Goal: Task Accomplishment & Management: Complete application form

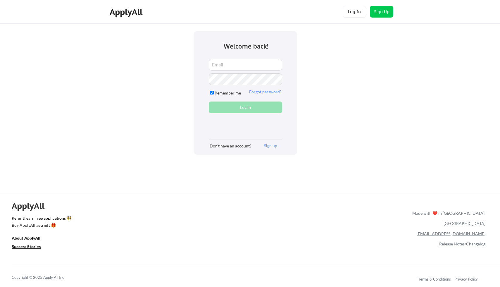
click at [219, 65] on input "email" at bounding box center [245, 65] width 73 height 12
click at [352, 17] on button "Log In" at bounding box center [354, 12] width 23 height 12
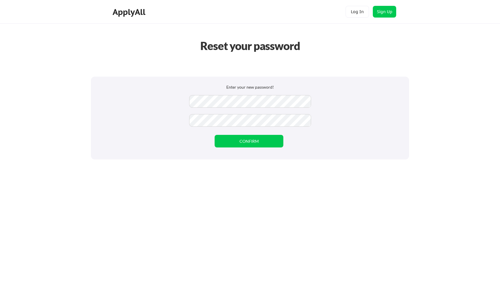
click at [234, 189] on div "Reset your password Enter your new password! CONFIRM" at bounding box center [250, 143] width 500 height 287
click at [245, 140] on button "CONFIRM" at bounding box center [249, 141] width 69 height 13
click at [356, 11] on button "Log In" at bounding box center [357, 12] width 23 height 12
click at [243, 174] on div "Reset your password Enter your new password! CONFIRM" at bounding box center [250, 143] width 500 height 287
click at [240, 141] on button "CONFIRM" at bounding box center [249, 141] width 69 height 13
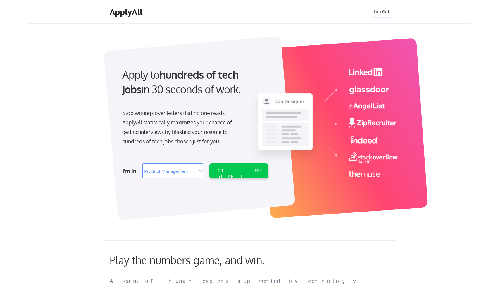
select select ""product""
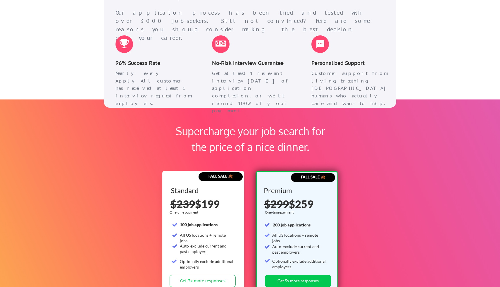
scroll to position [899, 0]
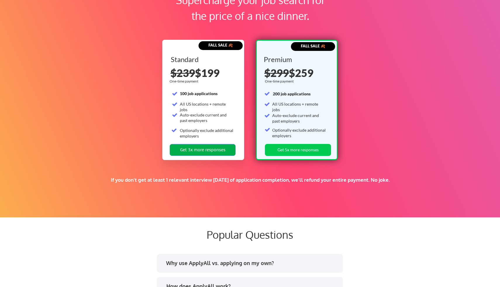
click at [208, 147] on button "Get 3x more responses" at bounding box center [203, 150] width 66 height 12
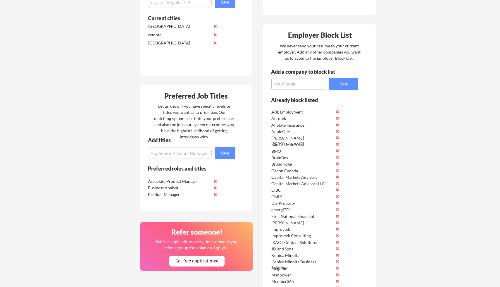
scroll to position [197, 0]
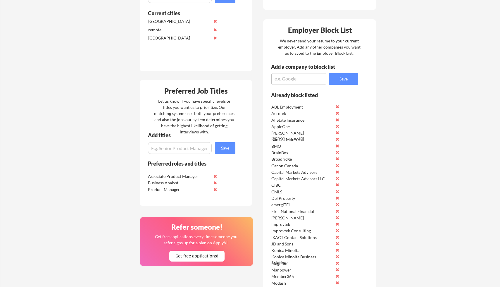
click at [180, 152] on input "input" at bounding box center [180, 148] width 64 height 12
type input "f"
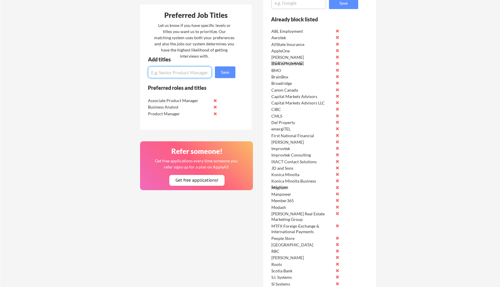
scroll to position [201, 0]
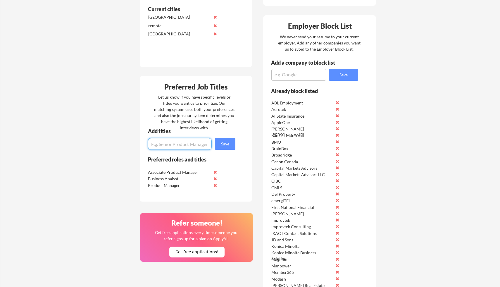
click at [298, 74] on textarea at bounding box center [298, 75] width 55 height 12
type textarea "IFDS Group"
click at [334, 70] on button "Save" at bounding box center [343, 75] width 29 height 12
click at [299, 75] on textarea at bounding box center [298, 75] width 55 height 12
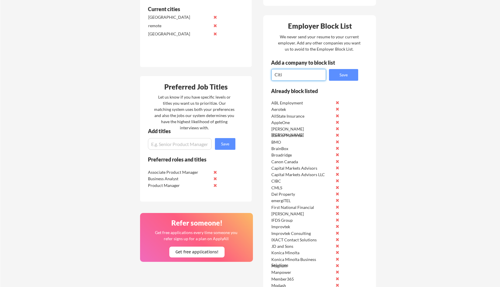
type textarea "Citi"
click at [290, 73] on textarea "Citi" at bounding box center [298, 75] width 55 height 12
click at [345, 76] on button "Save" at bounding box center [343, 75] width 29 height 12
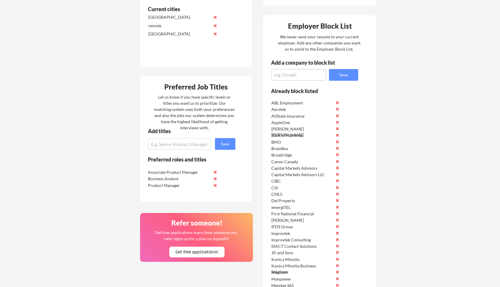
click at [291, 75] on textarea at bounding box center [298, 75] width 55 height 12
paste textarea "Strategic and resilient Business Analyst with over 5 years of experience drivin…"
drag, startPoint x: 299, startPoint y: 79, endPoint x: 245, endPoint y: 61, distance: 56.5
click at [248, 63] on div "Where should we look? List all cities where you would be able to work in-person…" at bounding box center [258, 256] width 246 height 651
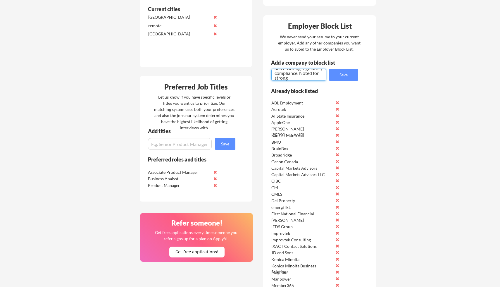
scroll to position [118, 0]
type textarea "Strategic and resilient Business Analyst with over 5 years of experience drivin…"
drag, startPoint x: 301, startPoint y: 76, endPoint x: 243, endPoint y: 54, distance: 61.9
click at [243, 54] on div "Where should we look? List all cities where you would be able to work in-person…" at bounding box center [258, 256] width 246 height 651
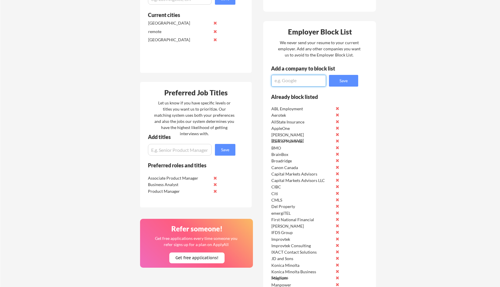
scroll to position [194, 0]
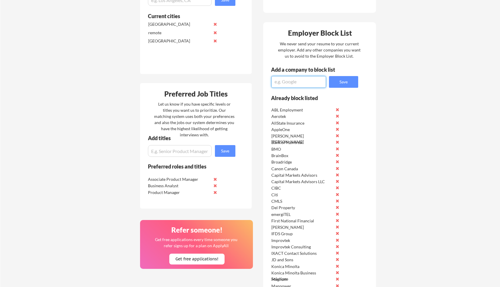
click at [290, 82] on textarea at bounding box center [298, 82] width 55 height 12
type textarea "Citibank"
click at [335, 83] on button "Save" at bounding box center [343, 82] width 29 height 12
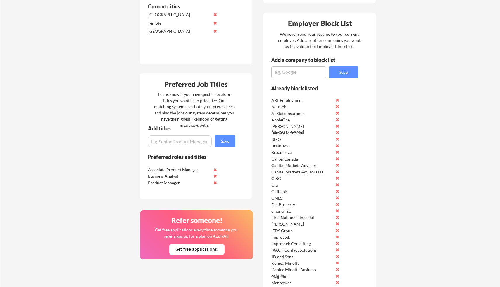
scroll to position [264, 0]
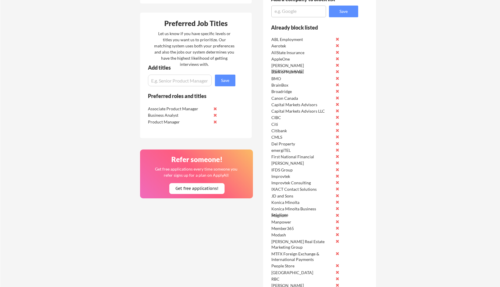
click at [179, 80] on input "input" at bounding box center [180, 81] width 64 height 12
type input "B"
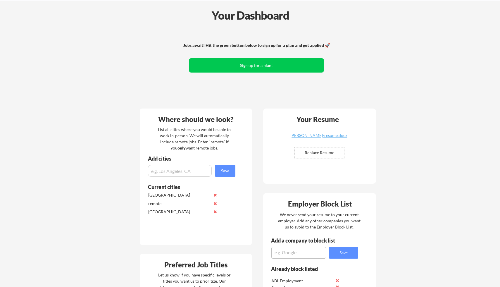
scroll to position [0, 0]
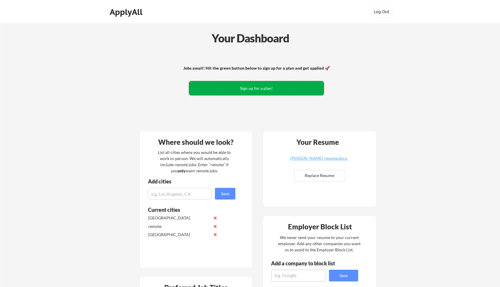
click at [259, 87] on button "Sign up for a plan!" at bounding box center [256, 88] width 135 height 14
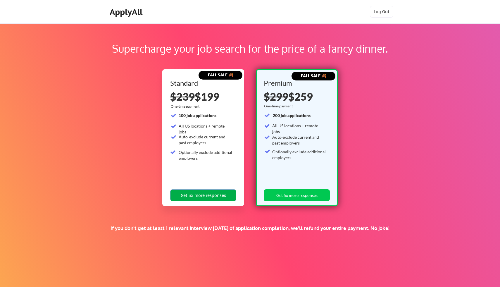
click at [206, 193] on button "Get 3x more responses" at bounding box center [203, 195] width 66 height 12
click at [137, 10] on div "ApplyAll" at bounding box center [127, 12] width 35 height 10
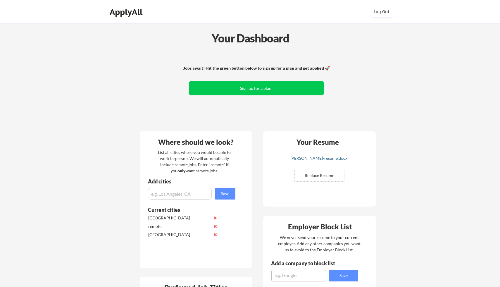
click at [321, 159] on div "kam-birring-resume.docx" at bounding box center [319, 158] width 70 height 4
click at [323, 174] on input "file" at bounding box center [319, 175] width 49 height 11
click at [329, 178] on input "file" at bounding box center [319, 175] width 49 height 11
click at [327, 159] on div "kam-birring-resume.docx" at bounding box center [319, 158] width 70 height 4
click at [315, 173] on input "file" at bounding box center [319, 175] width 49 height 11
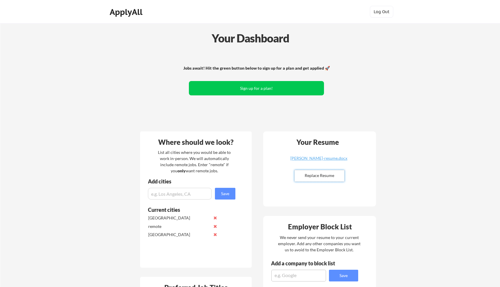
type input "C:\fakepath\Kam Birring CV - Business Analyst .docx"
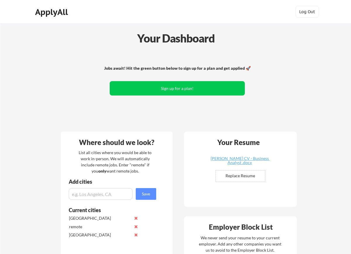
click at [240, 171] on input "file" at bounding box center [240, 175] width 49 height 11
type input "C:\fakepath\Kam Birring CV.docx"
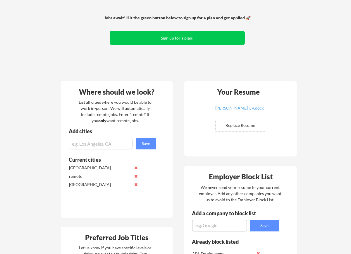
scroll to position [51, 0]
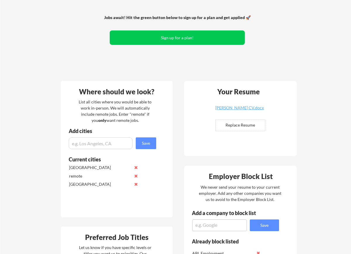
click at [220, 220] on textarea at bounding box center [219, 225] width 55 height 12
type textarea "Ricoh"
click at [254, 222] on button "Save" at bounding box center [264, 225] width 29 height 12
click at [217, 224] on textarea at bounding box center [219, 225] width 55 height 12
type textarea "Canon"
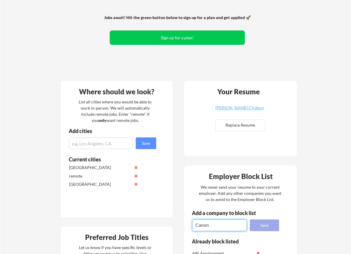
click at [256, 223] on button "Save" at bounding box center [264, 225] width 29 height 12
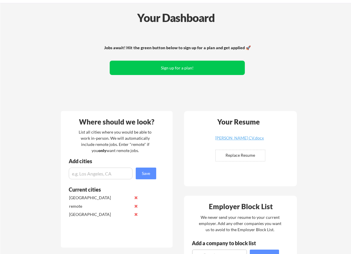
scroll to position [54, 0]
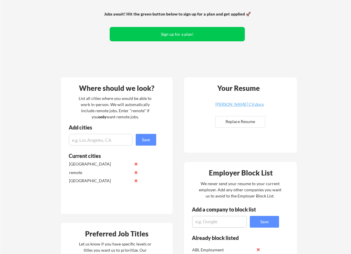
click at [221, 219] on textarea at bounding box center [219, 222] width 55 height 12
type textarea "TD Bank"
click at [264, 217] on button "Save" at bounding box center [264, 222] width 29 height 12
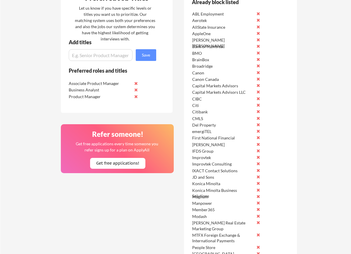
scroll to position [236, 0]
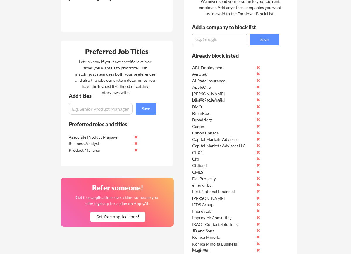
click at [214, 43] on textarea at bounding box center [219, 40] width 55 height 12
type textarea "ScotiaBank"
click at [261, 37] on button "Save" at bounding box center [264, 40] width 29 height 12
click at [203, 39] on textarea at bounding box center [219, 40] width 55 height 12
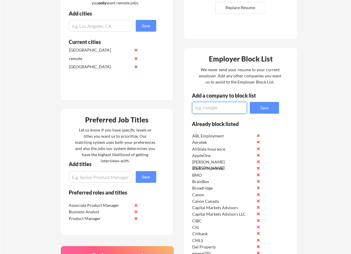
scroll to position [93, 0]
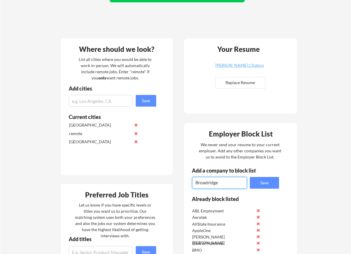
type textarea "Broadridge"
click at [271, 184] on button "Save" at bounding box center [264, 183] width 29 height 12
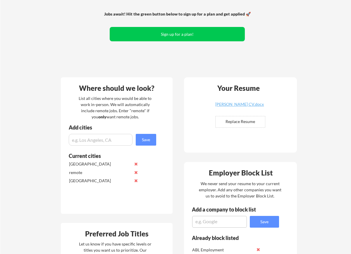
scroll to position [101, 0]
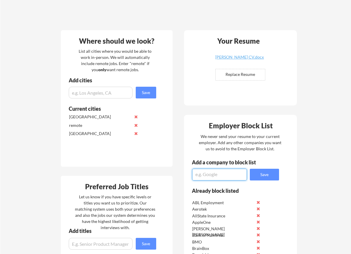
click at [224, 180] on textarea at bounding box center [219, 174] width 55 height 12
type textarea "Procom"
click at [271, 170] on button "Save" at bounding box center [264, 174] width 29 height 12
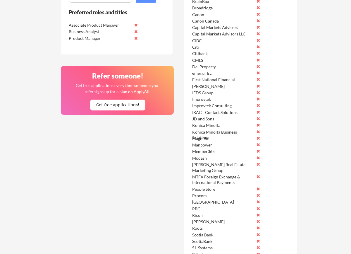
scroll to position [404, 0]
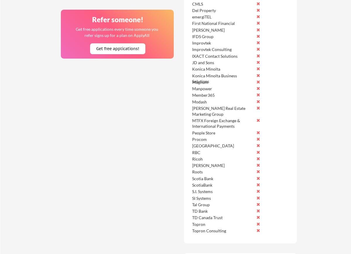
click at [258, 178] on button at bounding box center [258, 178] width 4 height 4
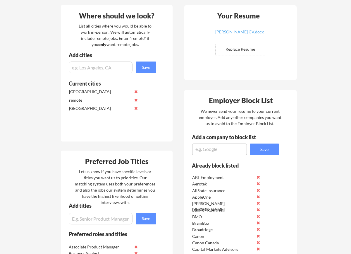
scroll to position [0, 0]
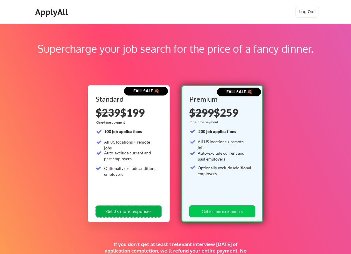
click at [144, 212] on button "Get 3x more responses" at bounding box center [129, 211] width 66 height 12
